Goal: Task Accomplishment & Management: Complete application form

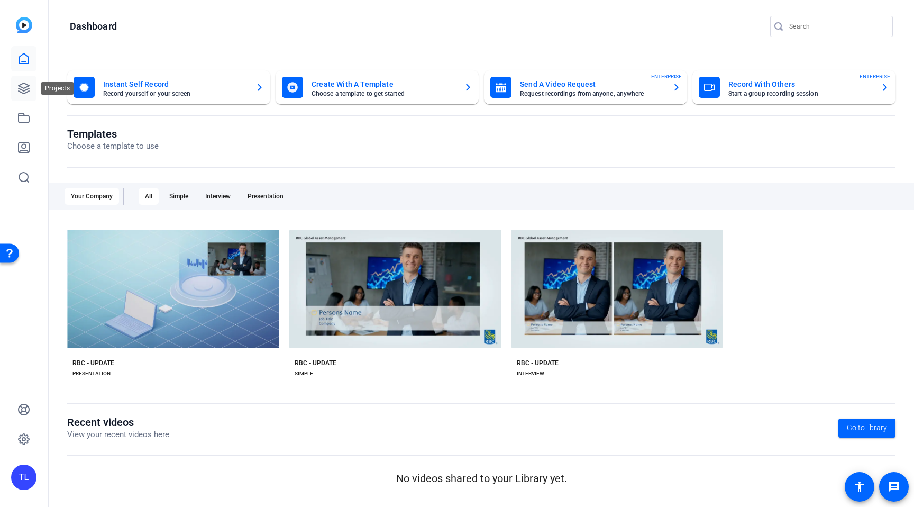
click at [31, 87] on link at bounding box center [23, 88] width 25 height 25
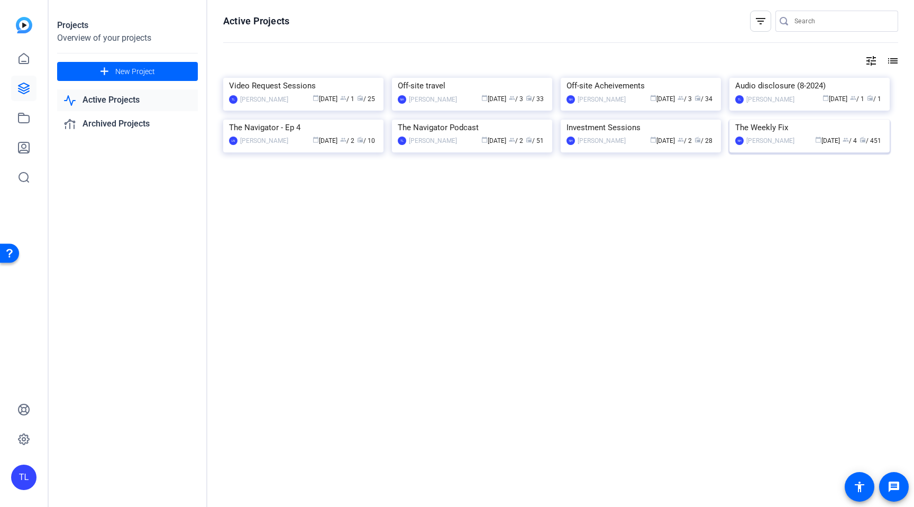
click at [788, 120] on img at bounding box center [810, 120] width 160 height 0
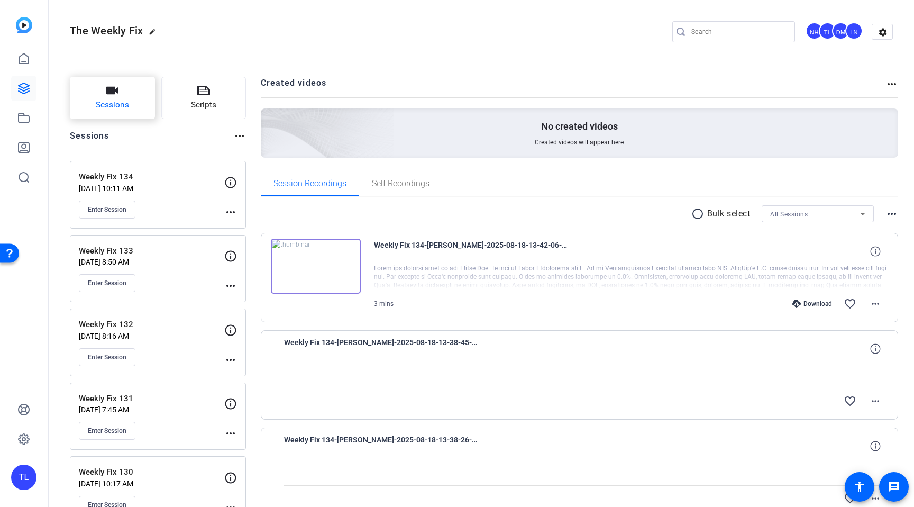
click at [105, 95] on button "Sessions" at bounding box center [112, 98] width 85 height 42
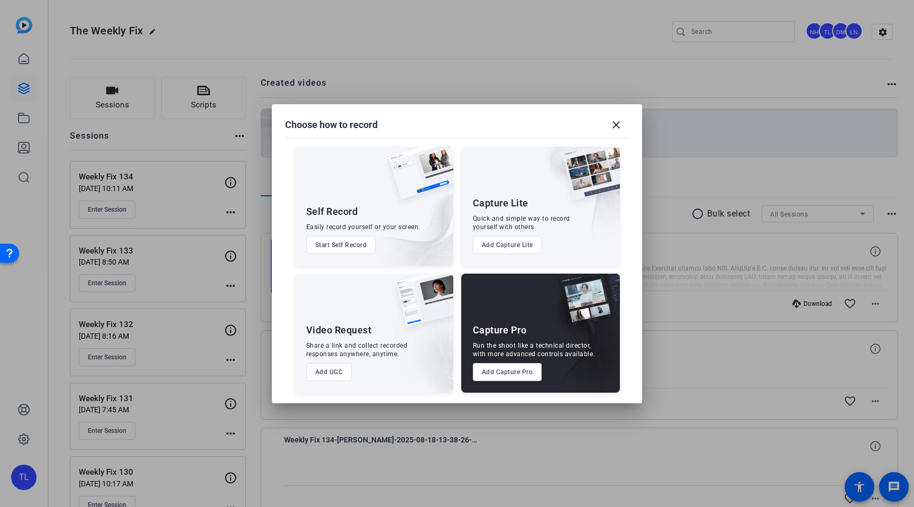
click at [523, 369] on button "Add Capture Pro" at bounding box center [507, 372] width 69 height 18
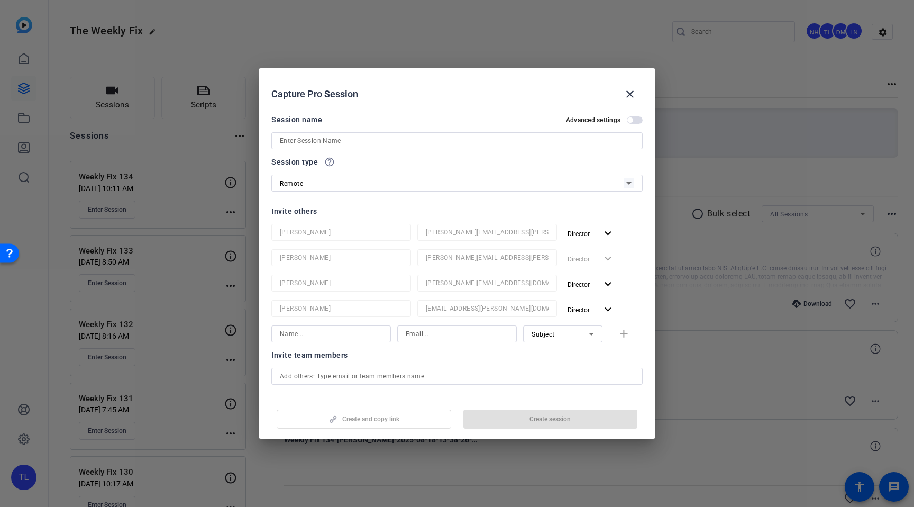
click at [355, 135] on input at bounding box center [457, 140] width 355 height 13
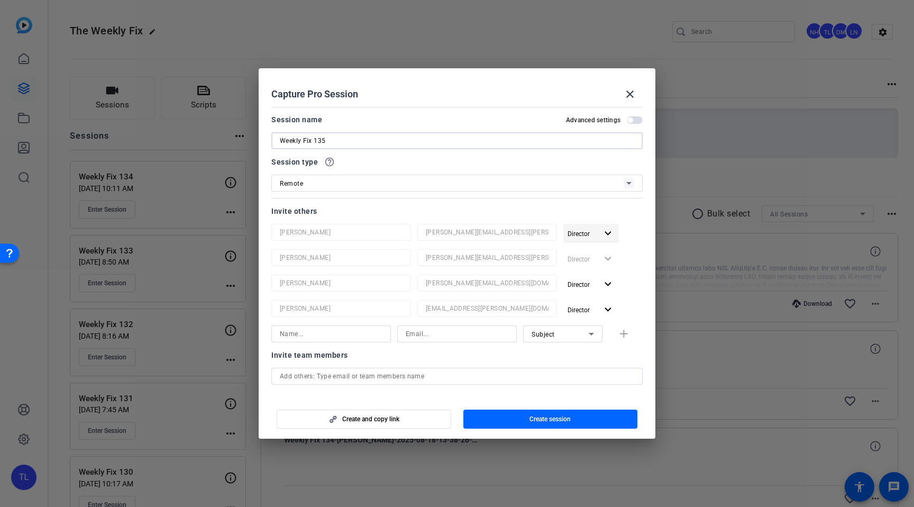
type input "Weekly Fix 135"
click at [611, 234] on mat-icon "expand_more" at bounding box center [608, 233] width 13 height 13
click at [600, 275] on span "Remove User" at bounding box center [591, 273] width 39 height 7
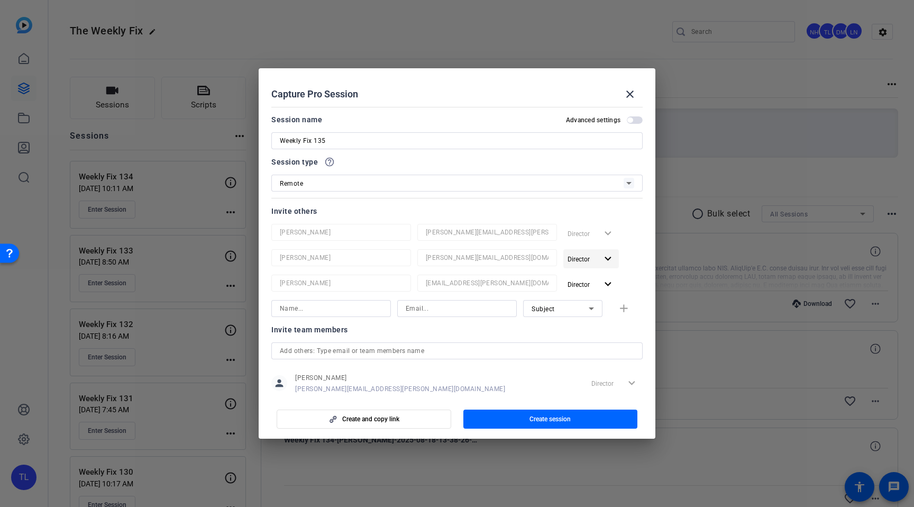
click at [610, 260] on mat-icon "expand_more" at bounding box center [608, 258] width 13 height 13
click at [603, 300] on span "Remove User" at bounding box center [591, 299] width 39 height 7
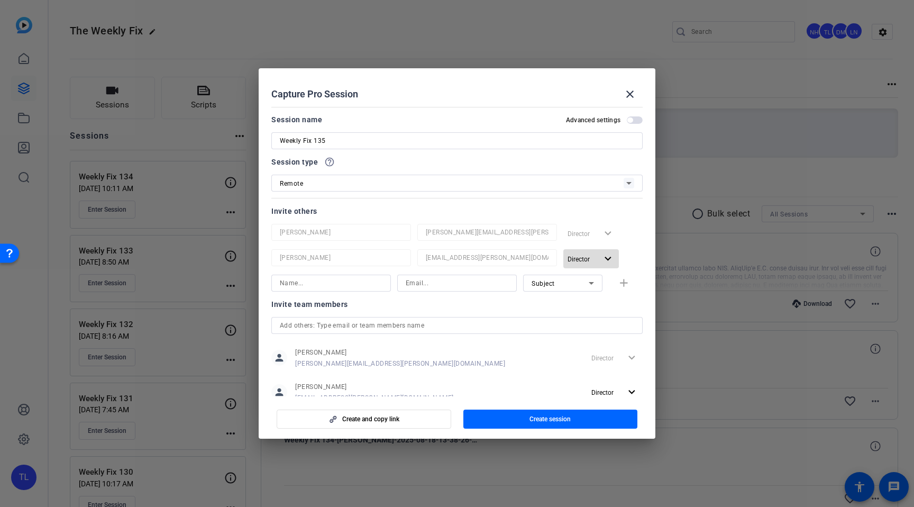
click at [607, 261] on mat-icon "expand_more" at bounding box center [608, 258] width 13 height 13
click at [593, 298] on span "Remove User" at bounding box center [591, 299] width 39 height 7
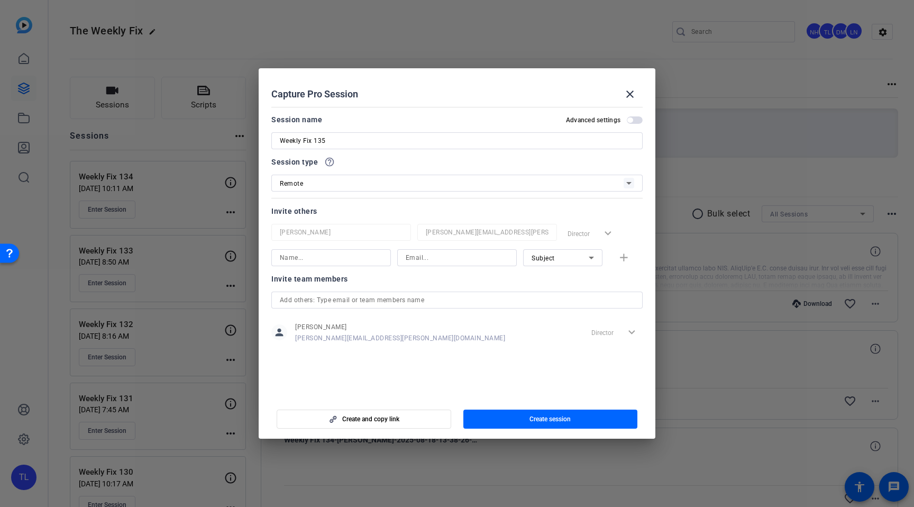
click at [333, 258] on input at bounding box center [331, 257] width 103 height 13
paste input "[PERSON_NAME][EMAIL_ADDRESS][PERSON_NAME][DOMAIN_NAME] [PERSON_NAME]"
drag, startPoint x: 332, startPoint y: 257, endPoint x: 242, endPoint y: 252, distance: 90.6
click at [240, 251] on div "Choose how to record close Self Record Easily record yourself or your screen. S…" at bounding box center [457, 253] width 914 height 507
type input "[PERSON_NAME]"
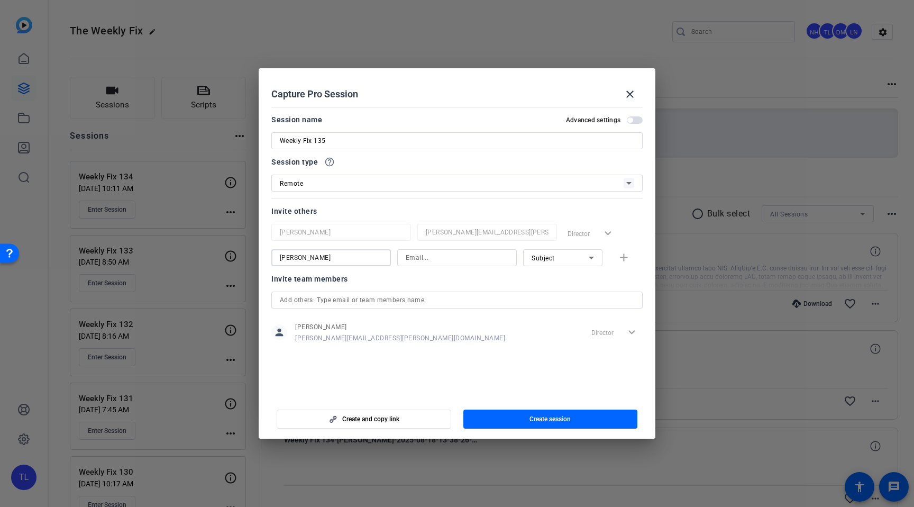
click at [436, 260] on input at bounding box center [457, 257] width 103 height 13
paste input "[PERSON_NAME][EMAIL_ADDRESS][PERSON_NAME][DOMAIN_NAME]"
type input "[PERSON_NAME][EMAIL_ADDRESS][PERSON_NAME][DOMAIN_NAME]"
click at [624, 260] on mat-icon "add" at bounding box center [624, 257] width 13 height 13
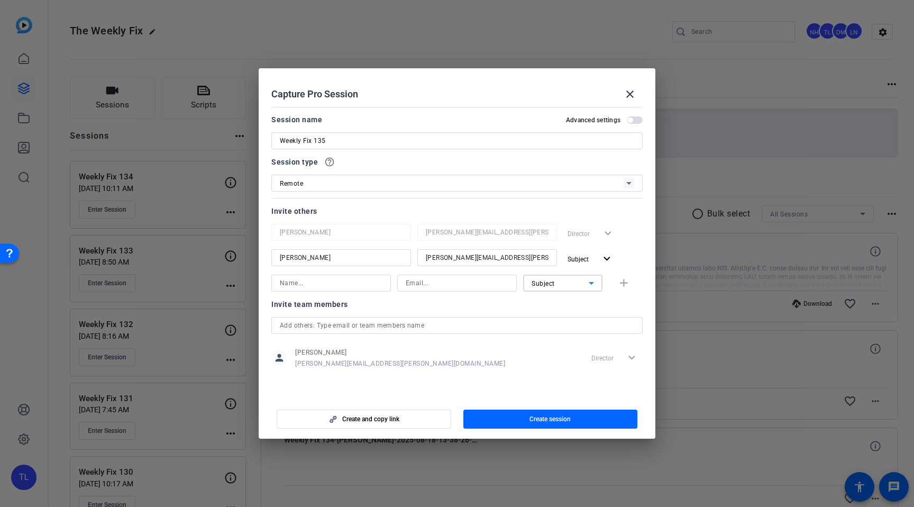
click at [567, 284] on div "Subject" at bounding box center [560, 283] width 57 height 13
click at [548, 317] on span "Watcher" at bounding box center [544, 321] width 25 height 13
click at [315, 283] on input at bounding box center [331, 283] width 103 height 13
paste input "[EMAIL_ADDRESS][PERSON_NAME][DOMAIN_NAME] [PERSON_NAME]"
drag, startPoint x: 333, startPoint y: 281, endPoint x: 219, endPoint y: 277, distance: 114.9
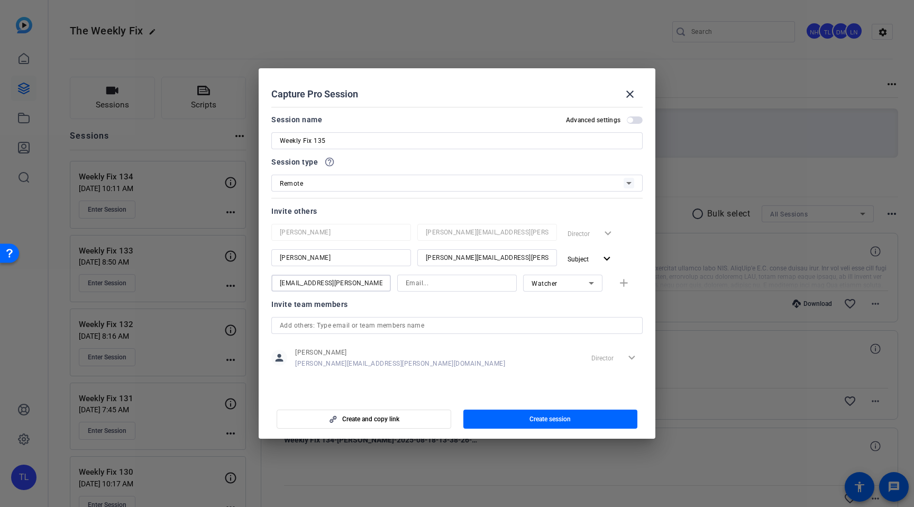
click at [219, 277] on div "Choose how to record close Self Record Easily record yourself or your screen. S…" at bounding box center [457, 253] width 914 height 507
type input "[PERSON_NAME]"
click at [444, 285] on input at bounding box center [457, 283] width 103 height 13
paste input "[EMAIL_ADDRESS][PERSON_NAME][DOMAIN_NAME]"
type input "[EMAIL_ADDRESS][PERSON_NAME][DOMAIN_NAME]"
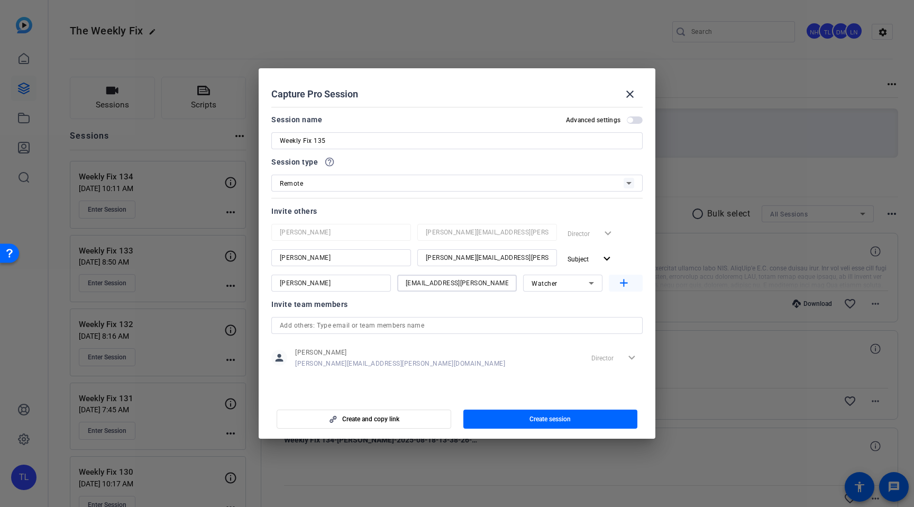
click at [625, 284] on mat-icon "add" at bounding box center [624, 283] width 13 height 13
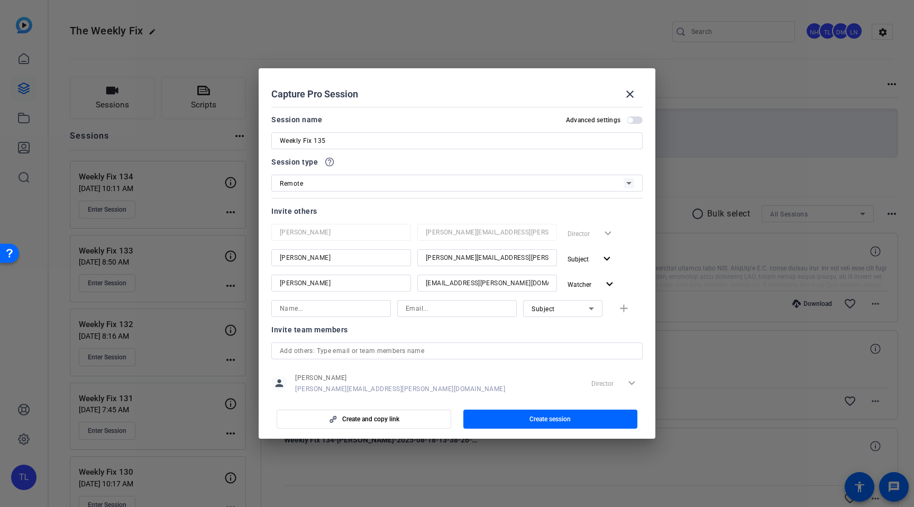
click at [317, 310] on input at bounding box center [331, 308] width 103 height 13
paste input "[PERSON_NAME][EMAIL_ADDRESS][PERSON_NAME][DOMAIN_NAME] [PERSON_NAME]"
drag, startPoint x: 334, startPoint y: 307, endPoint x: 217, endPoint y: 301, distance: 117.1
click at [219, 301] on div "Choose how to record close Self Record Easily record yourself or your screen. S…" at bounding box center [457, 253] width 914 height 507
type input "[PERSON_NAME]"
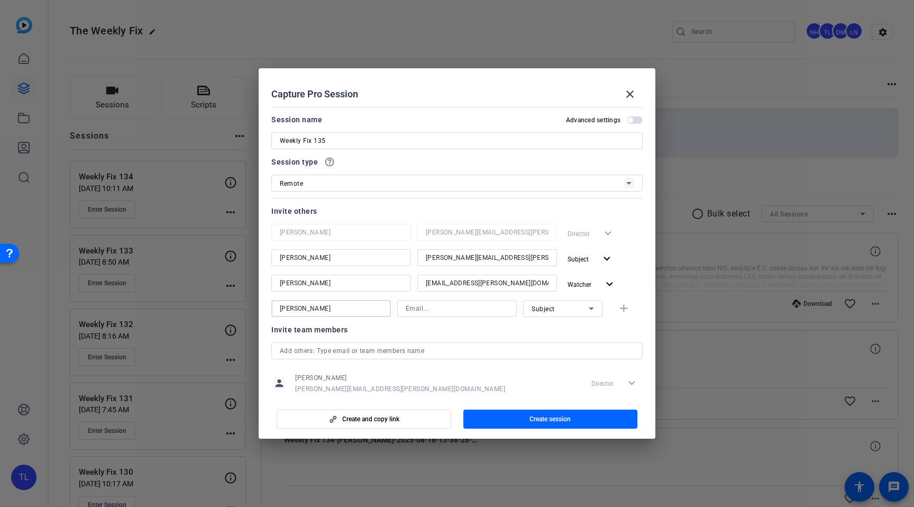
click at [442, 307] on input at bounding box center [457, 308] width 103 height 13
paste input "[PERSON_NAME][EMAIL_ADDRESS][PERSON_NAME][DOMAIN_NAME]"
type input "[PERSON_NAME][EMAIL_ADDRESS][PERSON_NAME][DOMAIN_NAME]"
click at [557, 311] on div "Subject" at bounding box center [560, 308] width 57 height 13
click at [552, 347] on span "Watcher" at bounding box center [544, 346] width 25 height 13
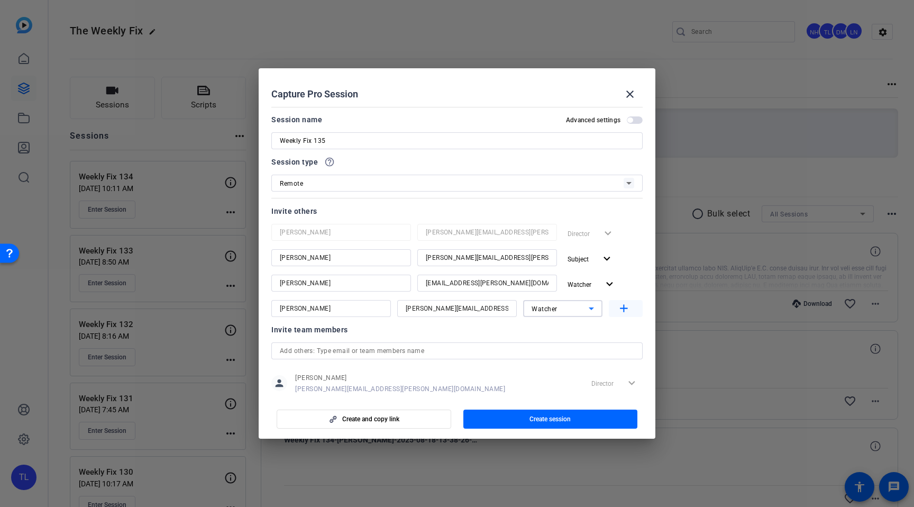
click at [625, 310] on mat-icon "add" at bounding box center [624, 308] width 13 height 13
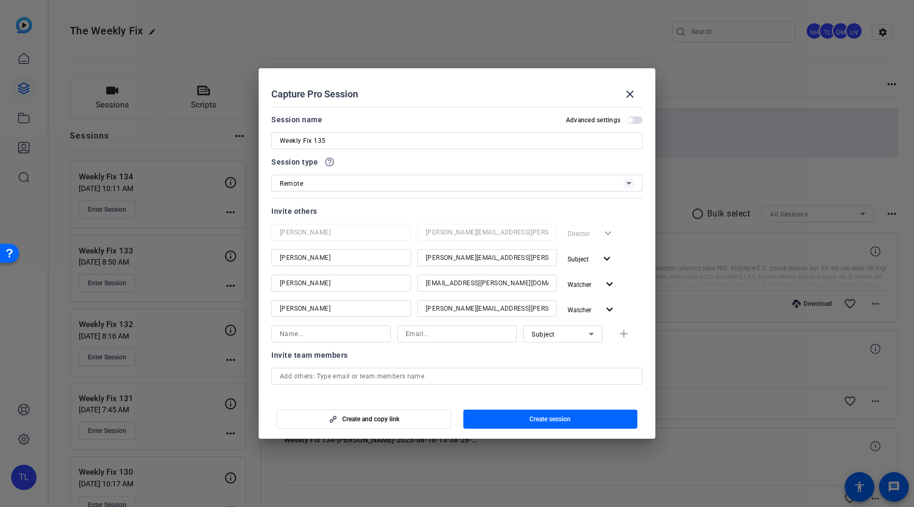
click at [326, 334] on input at bounding box center [331, 334] width 103 height 13
paste input "[PERSON_NAME][EMAIL_ADDRESS][PERSON_NAME][DOMAIN_NAME] [PERSON_NAME]"
drag, startPoint x: 348, startPoint y: 333, endPoint x: 196, endPoint y: 330, distance: 151.4
click at [195, 330] on div "Choose how to record close Self Record Easily record yourself or your screen. S…" at bounding box center [457, 253] width 914 height 507
type input "[PERSON_NAME]"
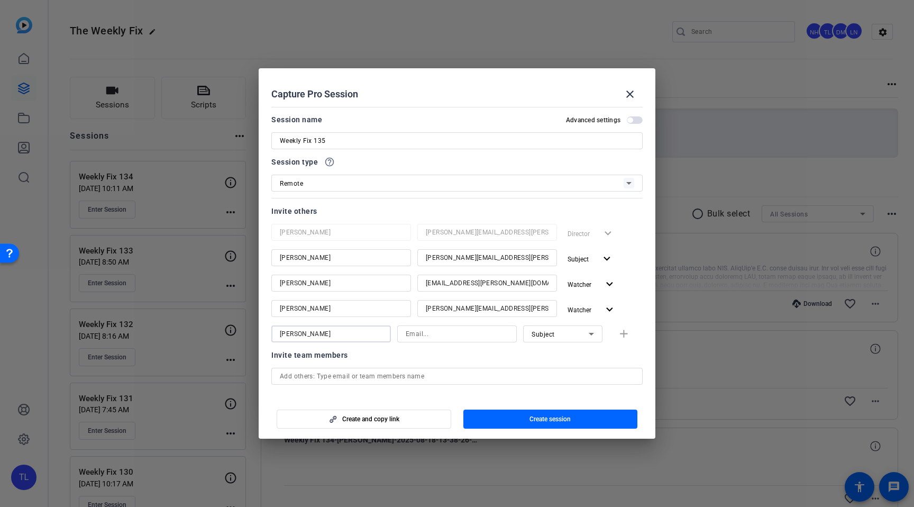
click at [438, 333] on input at bounding box center [457, 334] width 103 height 13
paste input "[PERSON_NAME][EMAIL_ADDRESS][PERSON_NAME][DOMAIN_NAME]"
type input "[PERSON_NAME][EMAIL_ADDRESS][PERSON_NAME][DOMAIN_NAME]"
click at [565, 335] on div "Subject" at bounding box center [560, 334] width 57 height 13
click at [560, 370] on mat-option "Watcher" at bounding box center [562, 372] width 79 height 17
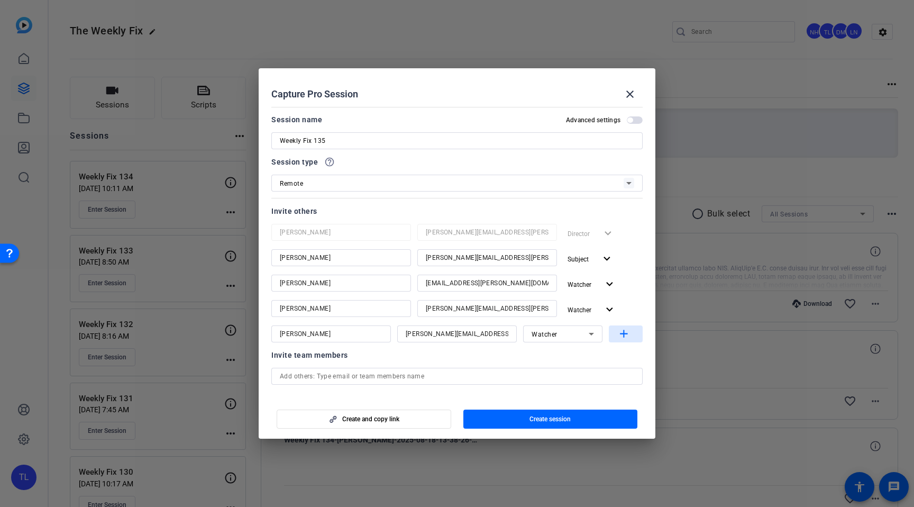
click at [624, 333] on mat-icon "add" at bounding box center [624, 334] width 13 height 13
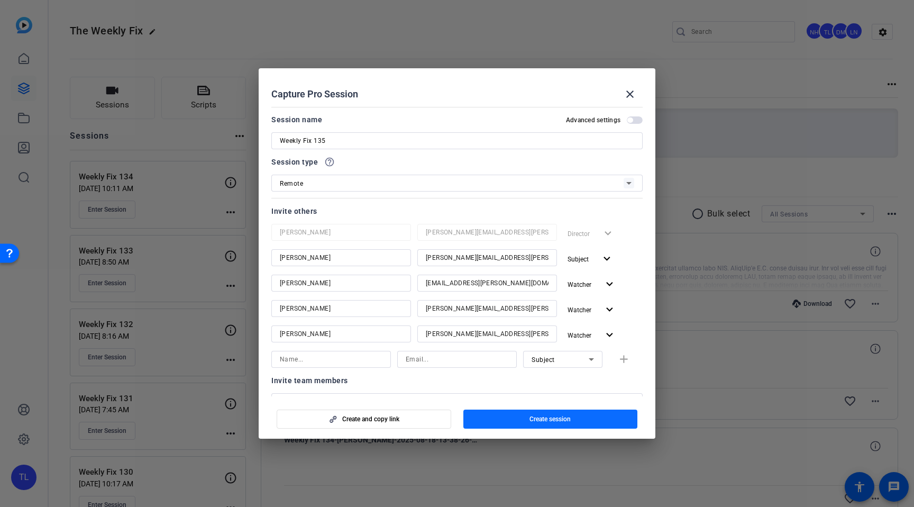
click at [547, 424] on span "button" at bounding box center [551, 418] width 175 height 25
